Goal: Task Accomplishment & Management: Complete application form

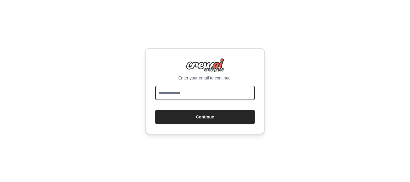
click at [179, 89] on input "email" at bounding box center [205, 93] width 100 height 14
type input "**********"
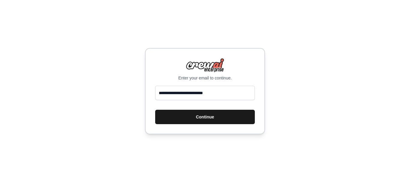
click at [197, 122] on button "Continue" at bounding box center [205, 117] width 100 height 14
click at [196, 115] on button "Continue" at bounding box center [205, 117] width 100 height 14
